Goal: Register for event/course

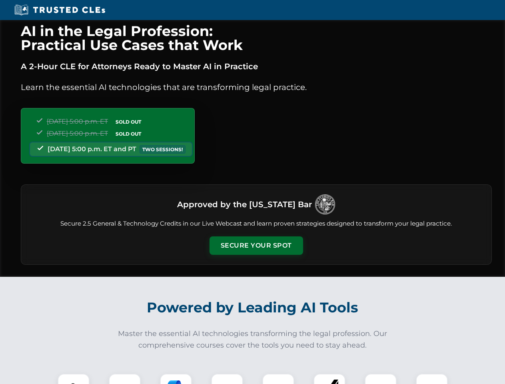
click at [256, 246] on button "Secure Your Spot" at bounding box center [257, 245] width 94 height 18
click at [74, 379] on img at bounding box center [73, 389] width 23 height 23
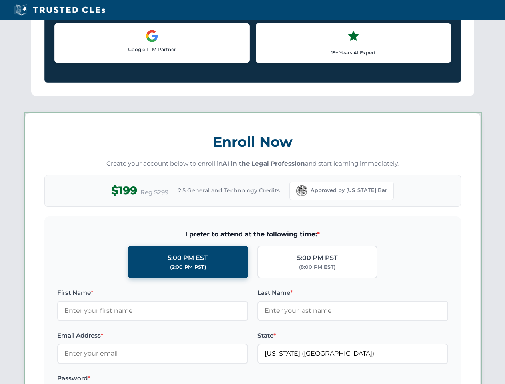
click at [176, 379] on label "Password *" at bounding box center [152, 379] width 191 height 10
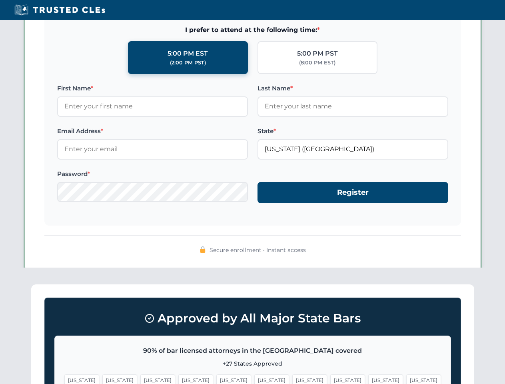
click at [368, 379] on span "[US_STATE]" at bounding box center [385, 380] width 35 height 12
